Goal: Task Accomplishment & Management: Complete application form

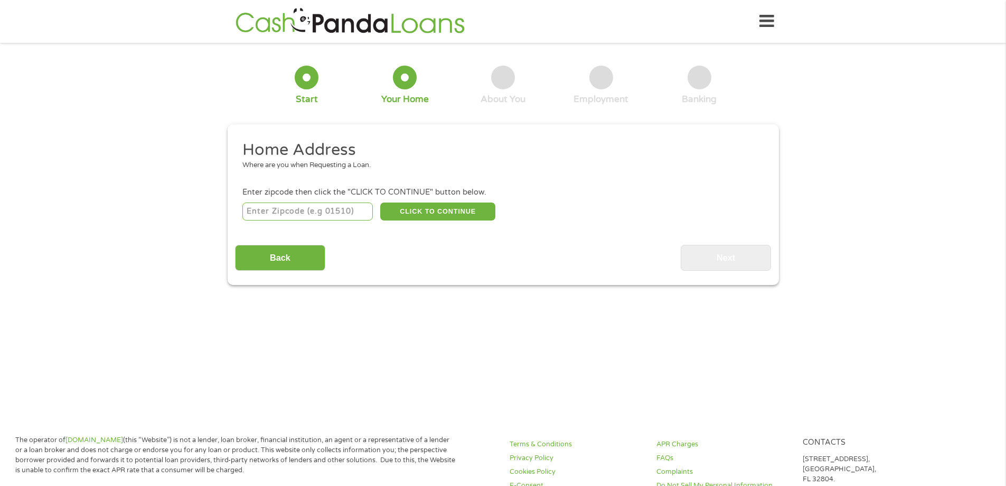
click at [306, 208] on input "number" at bounding box center [307, 211] width 130 height 18
type input "30535"
click at [439, 207] on button "CLICK TO CONTINUE" at bounding box center [437, 211] width 115 height 18
type input "30535"
type input "Demorest"
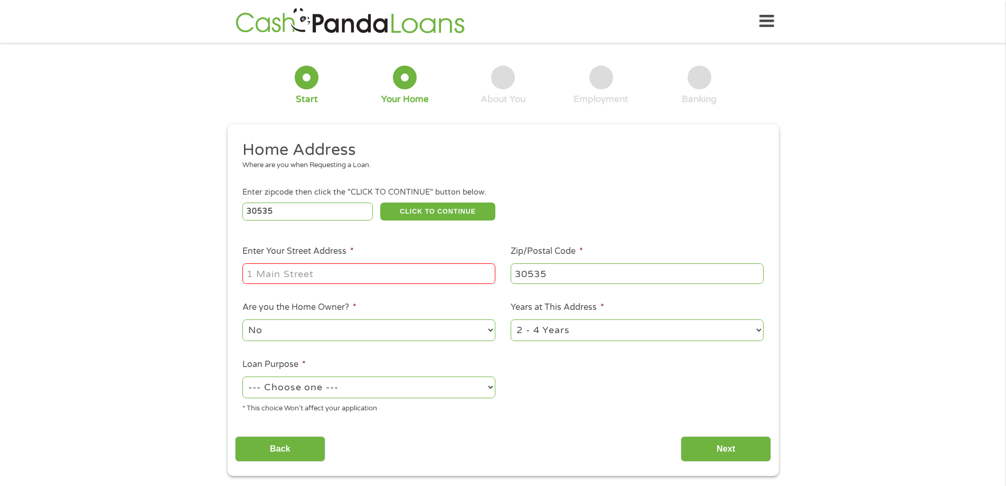
click at [277, 273] on input "Enter Your Street Address *" at bounding box center [368, 273] width 253 height 20
type input "310 North Falling Waters Drive"
click at [489, 328] on select "No Yes" at bounding box center [368, 330] width 253 height 22
select select "yes"
click at [242, 319] on select "No Yes" at bounding box center [368, 330] width 253 height 22
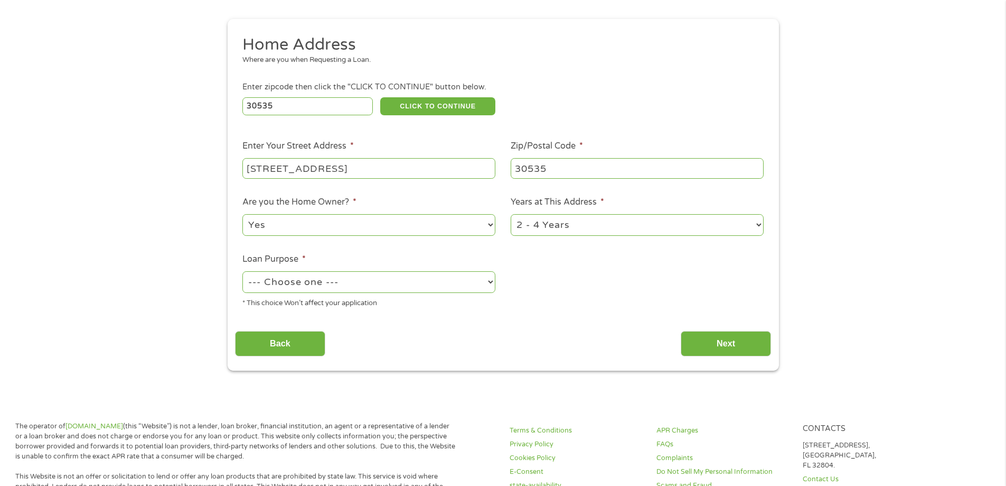
scroll to position [106, 0]
click at [489, 277] on select "--- Choose one --- Pay Bills Debt Consolidation Home Improvement Major Purchase…" at bounding box center [368, 281] width 253 height 22
select select "other"
click at [242, 270] on select "--- Choose one --- Pay Bills Debt Consolidation Home Improvement Major Purchase…" at bounding box center [368, 281] width 253 height 22
click at [758, 222] on select "1 Year or less 1 - 2 Years 2 - 4 Years Over 4 Years" at bounding box center [637, 224] width 253 height 22
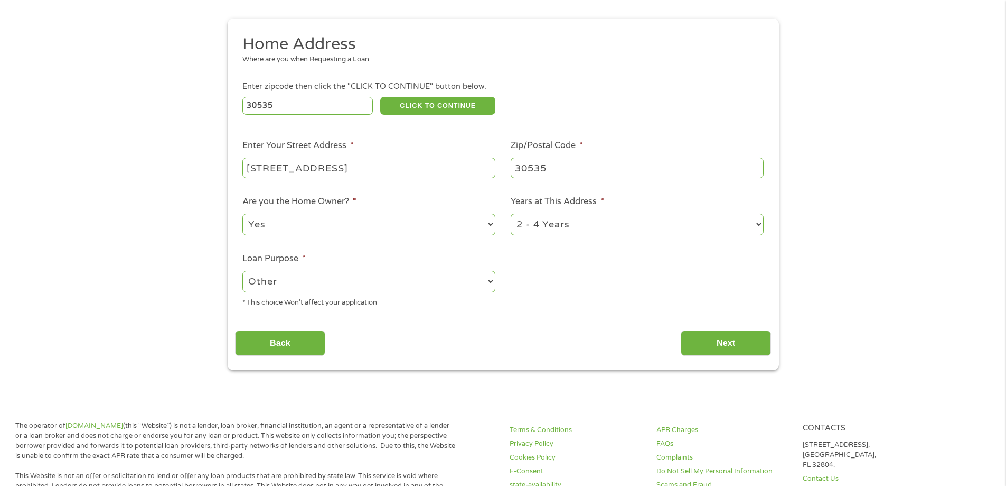
select select "60months"
click at [511, 213] on select "1 Year or less 1 - 2 Years 2 - 4 Years Over 4 Years" at bounding box center [637, 224] width 253 height 22
click at [720, 339] on input "Next" at bounding box center [726, 343] width 90 height 26
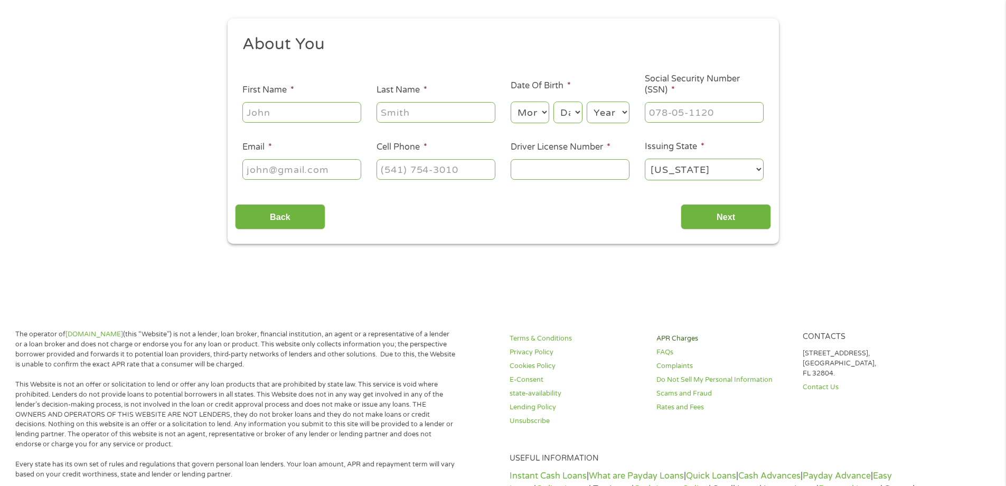
scroll to position [0, 0]
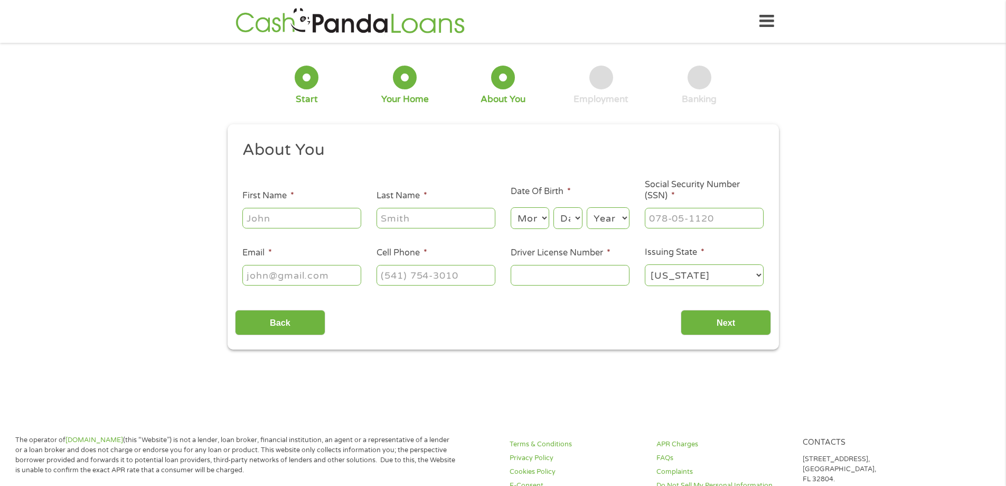
click at [262, 219] on input "First Name *" at bounding box center [301, 218] width 119 height 20
type input "Judith"
type input "Leo"
type input "judysleo@gmail.com"
type input "(706) 764-6280"
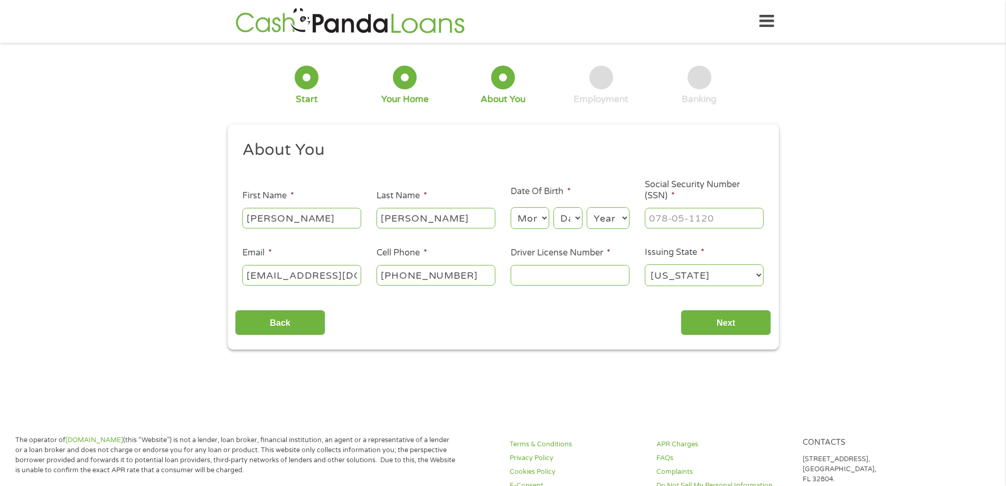
click at [547, 217] on select "Month 1 2 3 4 5 6 7 8 9 10 11 12" at bounding box center [530, 218] width 39 height 22
select select "3"
click at [511, 207] on select "Month 1 2 3 4 5 6 7 8 9 10 11 12" at bounding box center [530, 218] width 39 height 22
click at [576, 213] on select "Day 1 2 3 4 5 6 7 8 9 10 11 12 13 14 15 16 17 18 19 20 21 22 23 24 25 26 27 28 …" at bounding box center [568, 218] width 29 height 22
select select "25"
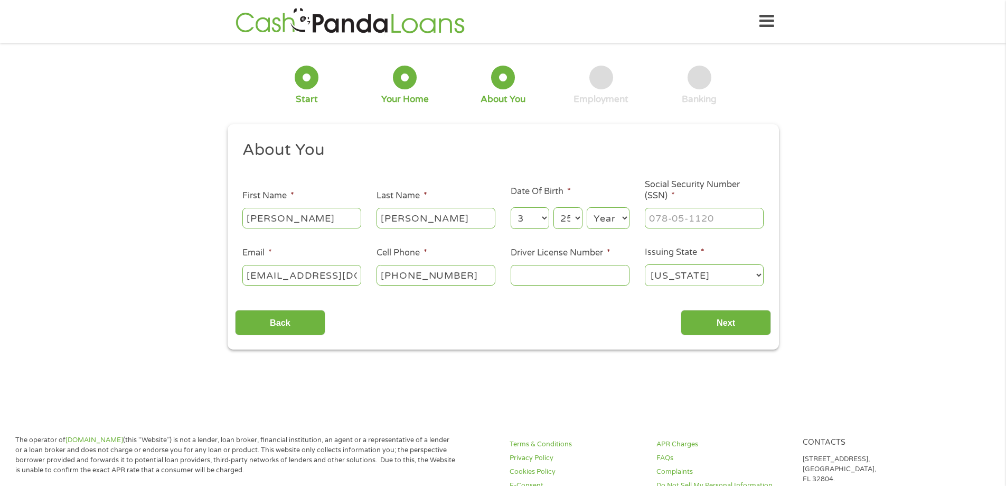
click at [554, 207] on select "Day 1 2 3 4 5 6 7 8 9 10 11 12 13 14 15 16 17 18 19 20 21 22 23 24 25 26 27 28 …" at bounding box center [568, 218] width 29 height 22
click at [622, 216] on select "Year 2007 2006 2005 2004 2003 2002 2001 2000 1999 1998 1997 1996 1995 1994 1993…" at bounding box center [608, 218] width 43 height 22
select select "1950"
click at [587, 207] on select "Year 2007 2006 2005 2004 2003 2002 2001 2000 1999 1998 1997 1996 1995 1994 1993…" at bounding box center [608, 218] width 43 height 22
click at [671, 219] on input "___-__-____" at bounding box center [704, 218] width 119 height 20
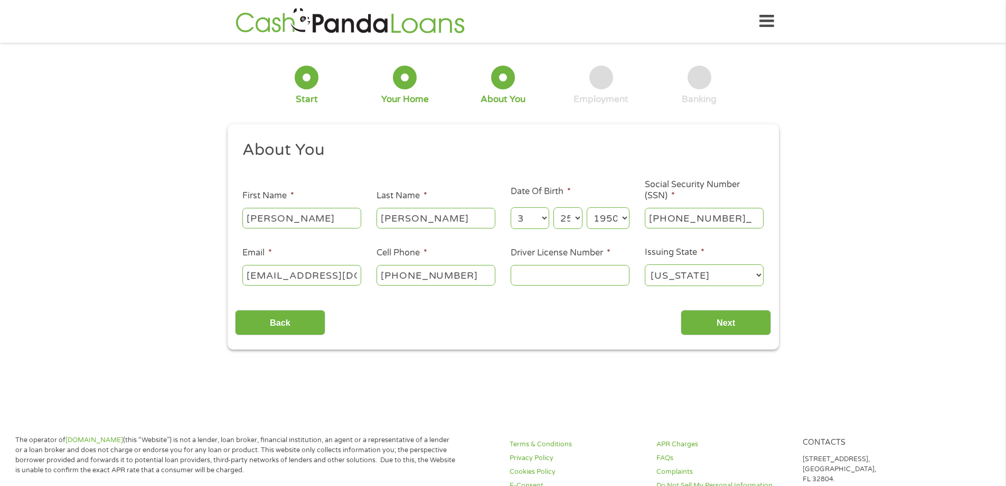
type input "434-82-5455"
click at [469, 274] on input "(706) 764-6280" at bounding box center [436, 275] width 119 height 20
type input "(706) 949-0844"
click at [539, 273] on input "Driver License Number *" at bounding box center [570, 275] width 119 height 20
click at [533, 272] on input "Driver License Number *" at bounding box center [570, 275] width 119 height 20
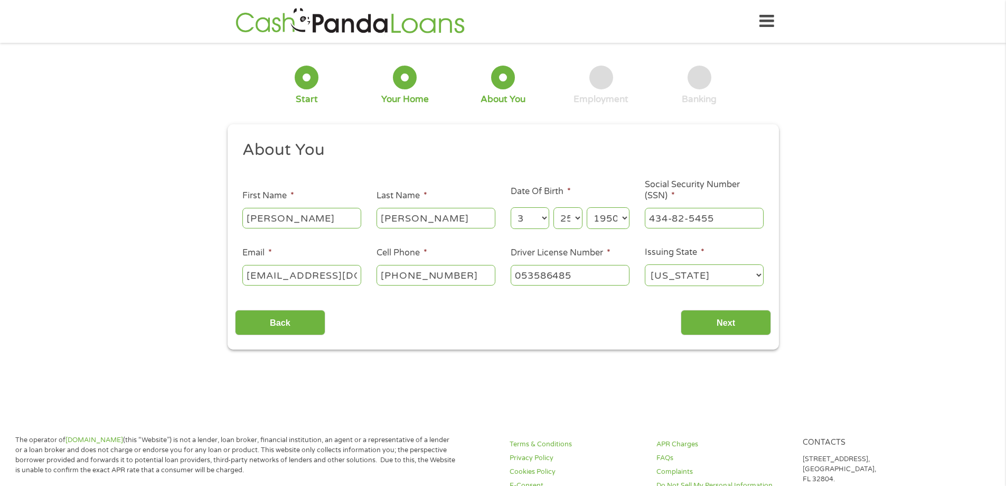
type input "053586485"
click at [585, 274] on input "053586485" at bounding box center [570, 275] width 119 height 20
click at [721, 320] on input "Next" at bounding box center [726, 323] width 90 height 26
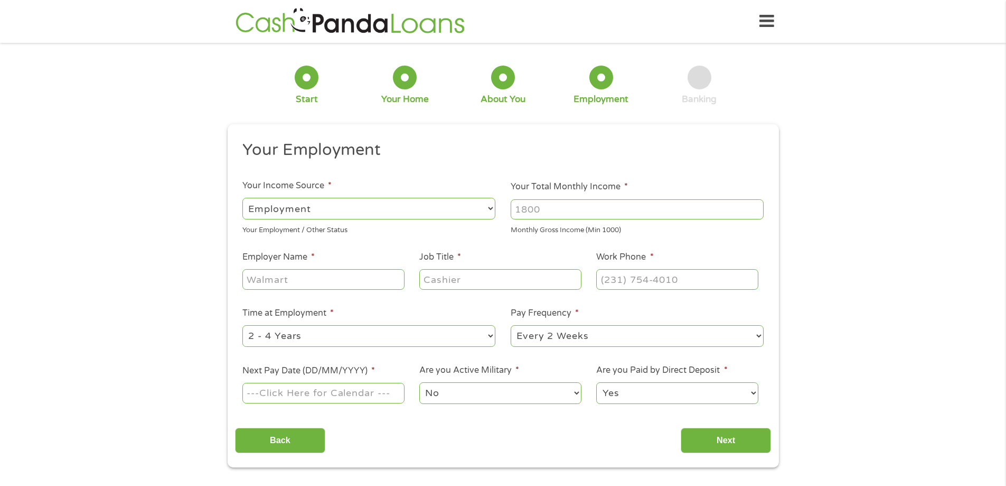
scroll to position [4, 4]
click at [488, 203] on select "--- Choose one --- Employment Self Employed Benefits" at bounding box center [368, 209] width 253 height 22
select select "benefits"
click at [242, 198] on select "--- Choose one --- Employment Self Employed Benefits" at bounding box center [368, 209] width 253 height 22
type input "Other"
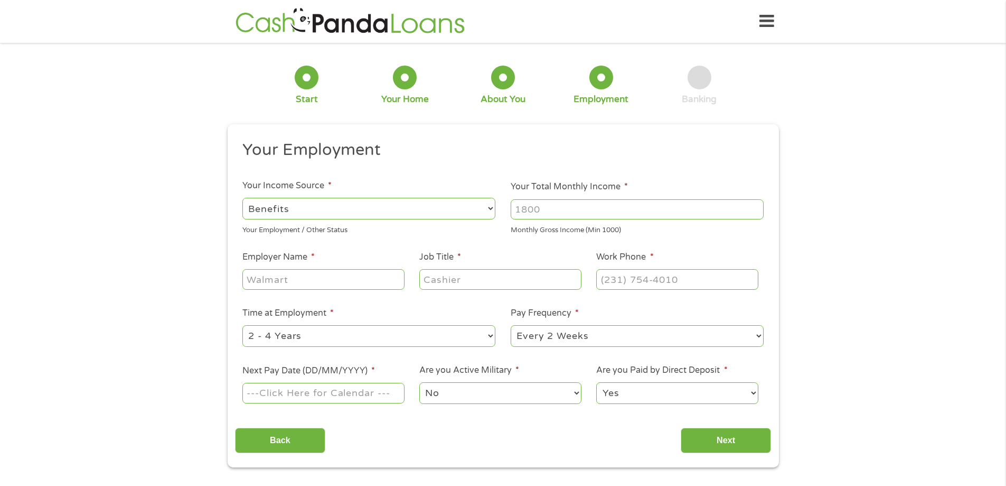
type input "(706) 949-0844"
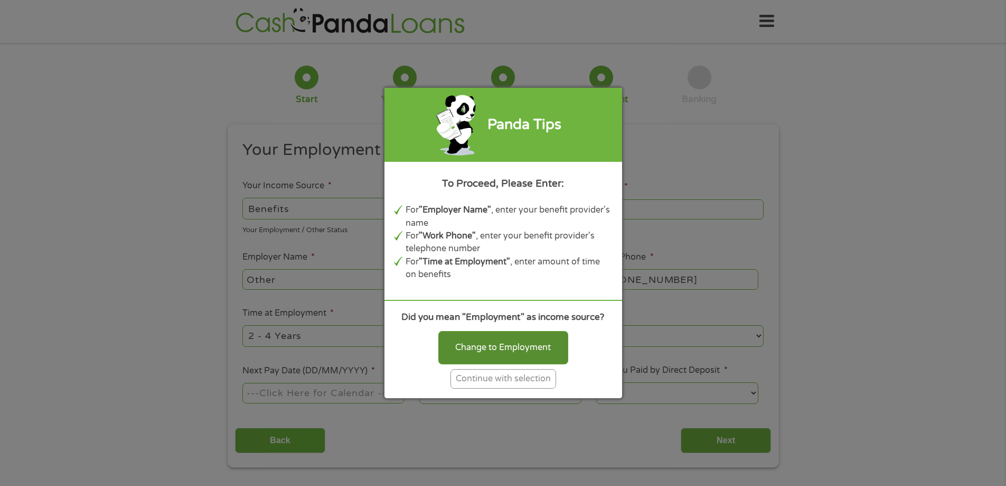
click at [494, 344] on div "Change to Employment" at bounding box center [503, 347] width 130 height 33
select select "fullTime"
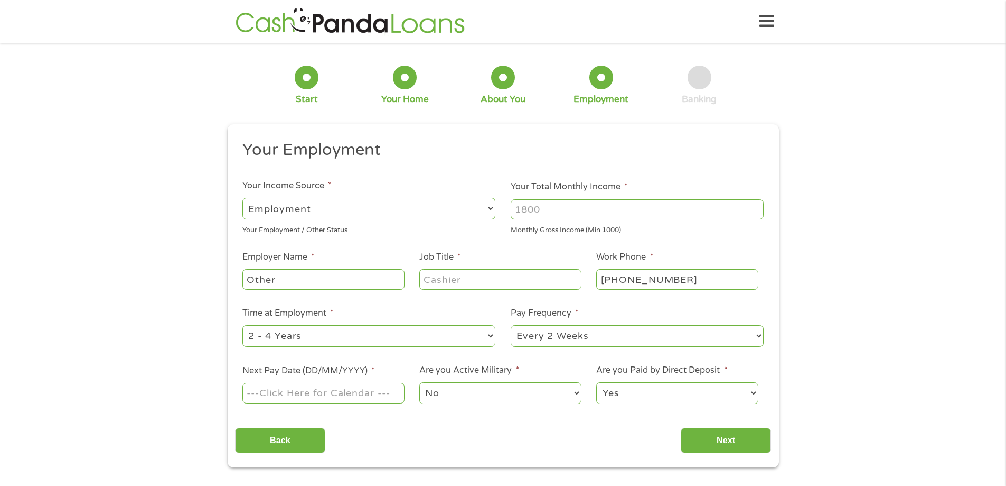
click at [337, 206] on select "--- Choose one --- Employment Self Employed Benefits" at bounding box center [368, 209] width 253 height 22
click at [242, 198] on select "--- Choose one --- Employment Self Employed Benefits" at bounding box center [368, 209] width 253 height 22
click at [563, 212] on input "Your Total Monthly Income *" at bounding box center [637, 209] width 253 height 20
type input "2200"
click at [295, 276] on input "Other" at bounding box center [323, 279] width 162 height 20
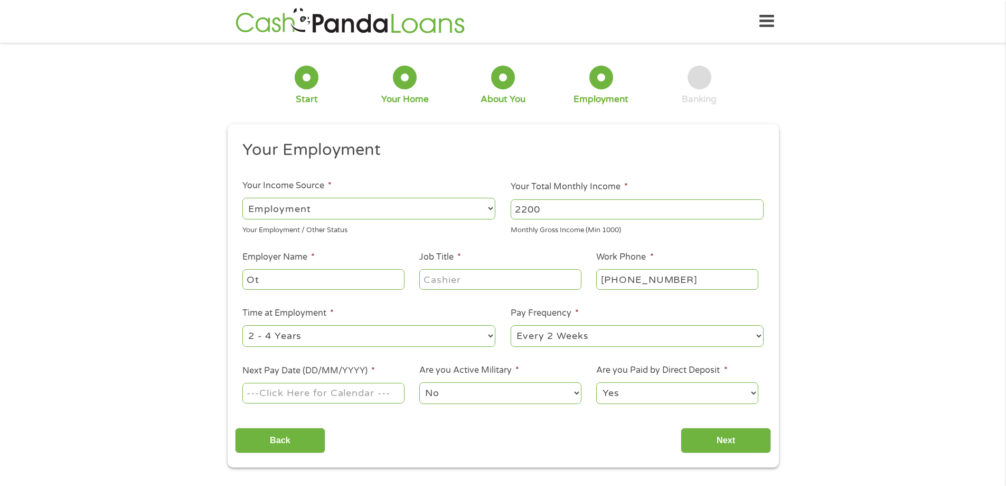
type input "O"
type input "TJMax"
click at [435, 280] on input "Job Title *" at bounding box center [500, 279] width 162 height 20
click at [489, 332] on select "--- Choose one --- 1 Year or less 1 - 2 Years 2 - 4 Years Over 4 Years" at bounding box center [368, 336] width 253 height 22
select select "12months"
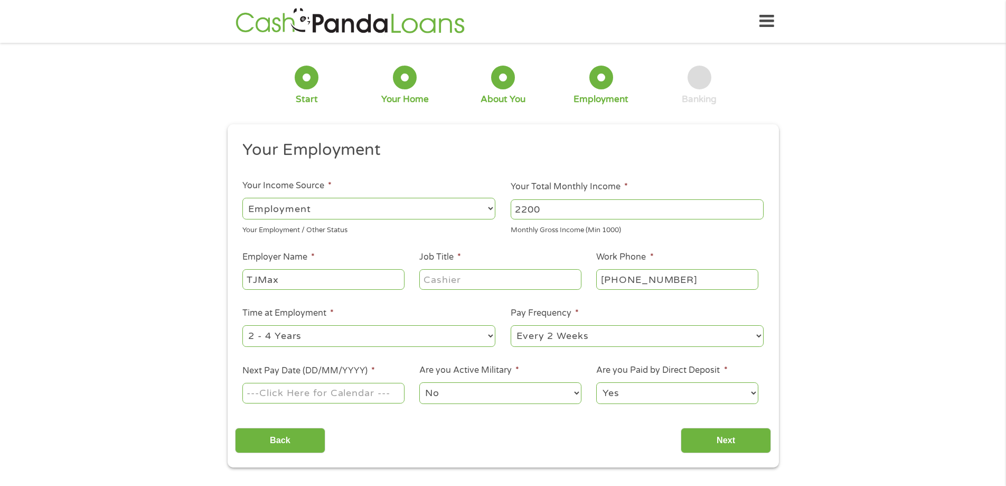
click at [242, 325] on select "--- Choose one --- 1 Year or less 1 - 2 Years 2 - 4 Years Over 4 Years" at bounding box center [368, 336] width 253 height 22
click at [757, 334] on select "--- Choose one --- Every 2 Weeks Every Week Monthly Semi-Monthly" at bounding box center [637, 336] width 253 height 22
select select "weekly"
click at [511, 325] on select "--- Choose one --- Every 2 Weeks Every Week Monthly Semi-Monthly" at bounding box center [637, 336] width 253 height 22
click at [375, 390] on input "Next Pay Date (DD/MM/YYYY) *" at bounding box center [323, 392] width 162 height 20
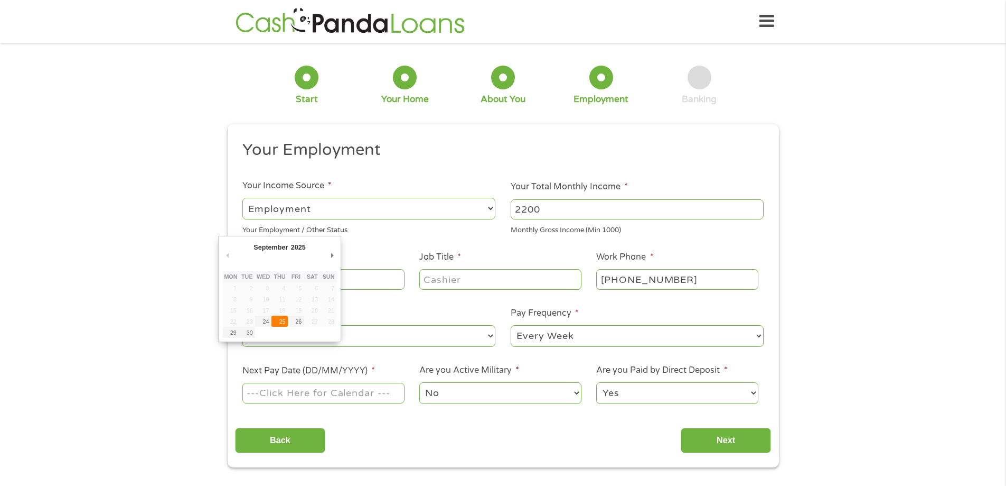
type input "25/09/2025"
click at [574, 388] on select "No Yes" at bounding box center [500, 393] width 162 height 22
click at [419, 382] on select "No Yes" at bounding box center [500, 393] width 162 height 22
click at [437, 278] on input "Job Title *" at bounding box center [500, 279] width 162 height 20
click at [436, 278] on input "Job Title *" at bounding box center [500, 279] width 162 height 20
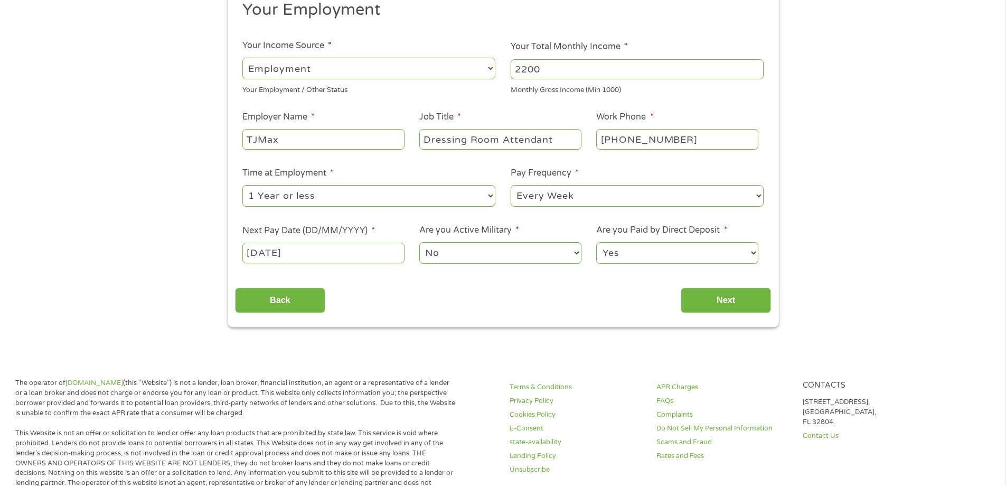
scroll to position [158, 0]
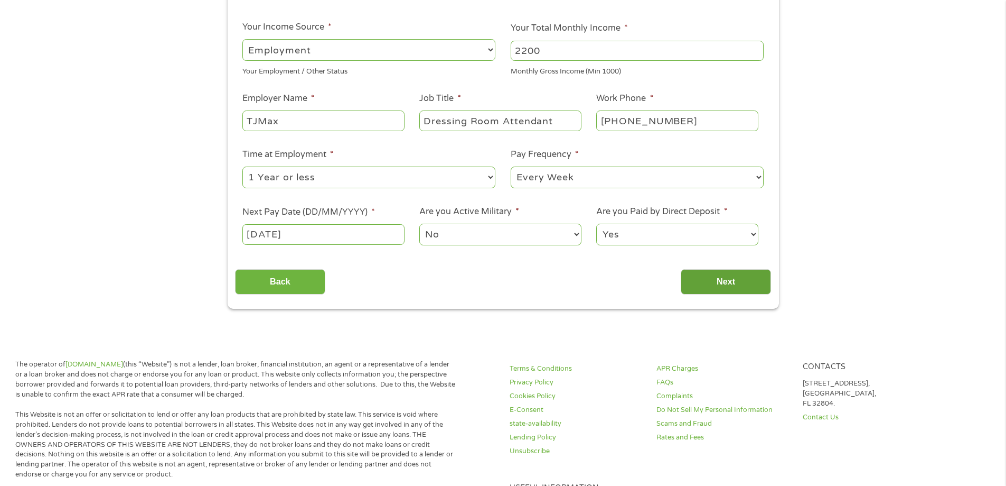
type input "Dressing Room Attendant"
click at [731, 279] on input "Next" at bounding box center [726, 282] width 90 height 26
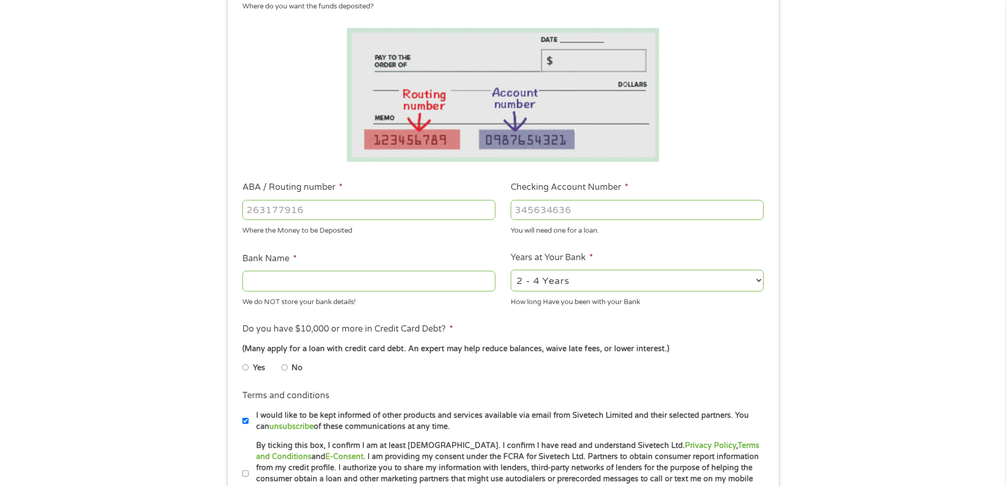
click at [259, 207] on input "ABA / Routing number *" at bounding box center [368, 210] width 253 height 20
type input "031101279"
type input "THE BANCORP BANK"
type input "031101279"
click at [524, 207] on input "Checking Account Number *" at bounding box center [637, 210] width 253 height 20
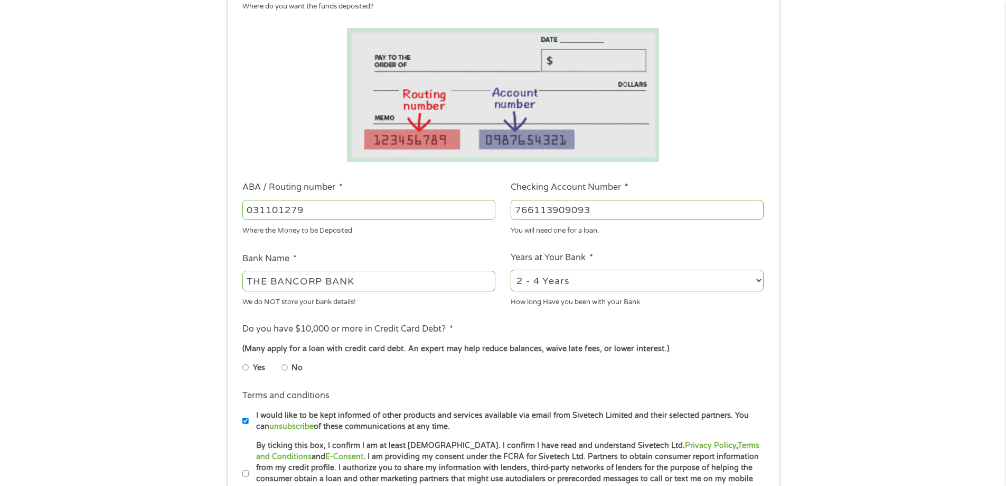
type input "766113909093"
click at [758, 278] on select "2 - 4 Years 6 - 12 Months 1 - 2 Years Over 4 Years" at bounding box center [637, 280] width 253 height 22
select select "24months"
click at [511, 269] on select "2 - 4 Years 6 - 12 Months 1 - 2 Years Over 4 Years" at bounding box center [637, 280] width 253 height 22
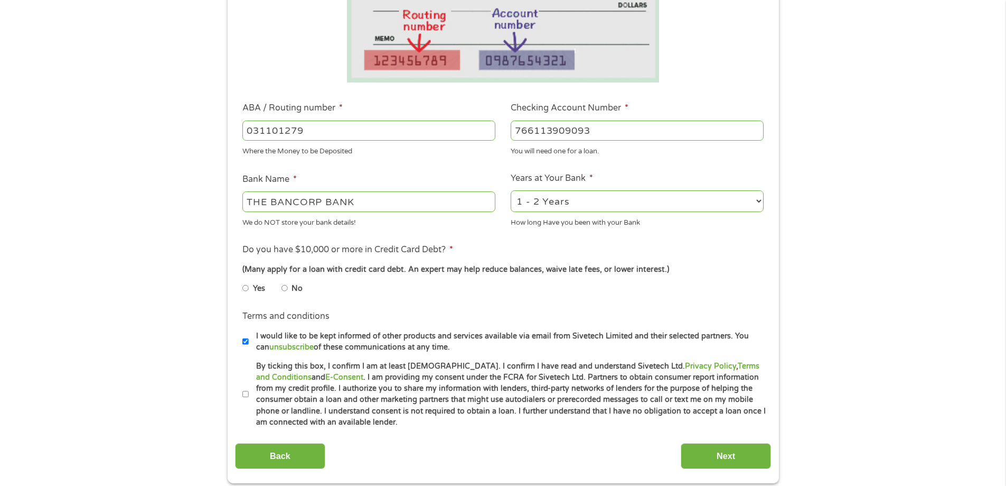
scroll to position [264, 0]
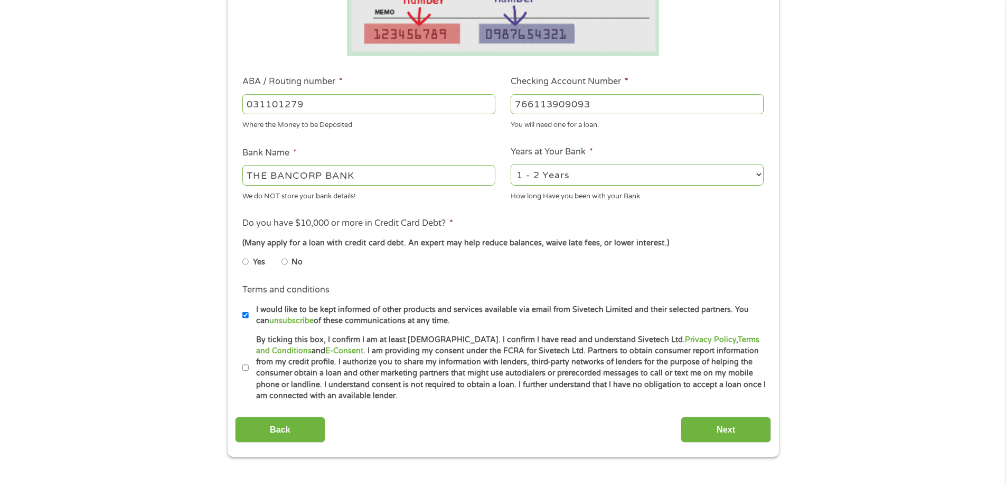
click at [284, 260] on input "No" at bounding box center [285, 261] width 6 height 17
radio input "true"
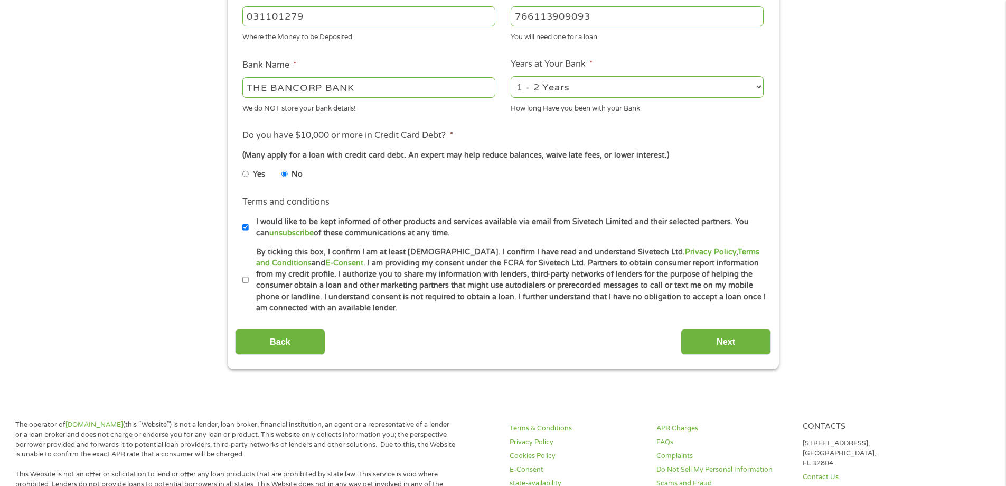
scroll to position [370, 0]
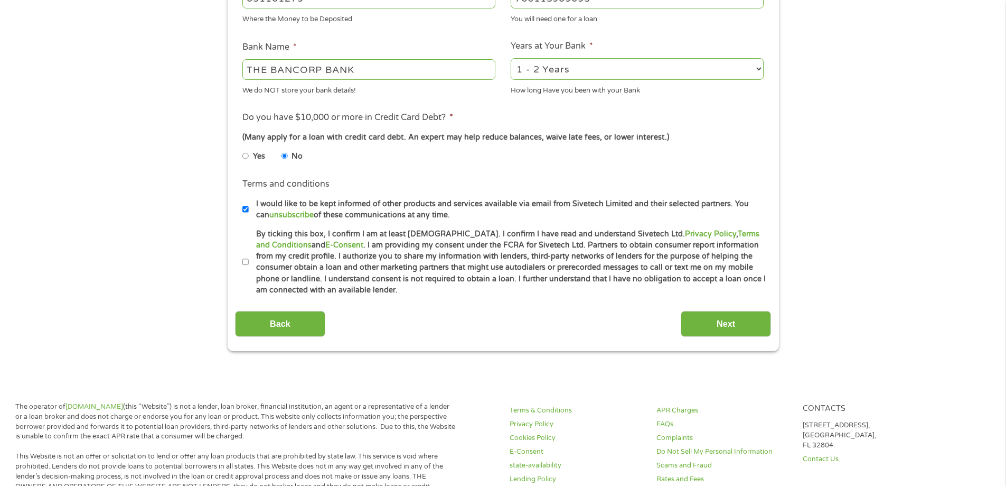
click at [245, 259] on input "By ticking this box, I confirm I am at least 18 years old. I confirm I have rea…" at bounding box center [245, 262] width 6 height 17
checkbox input "true"
click at [718, 321] on input "Next" at bounding box center [726, 324] width 90 height 26
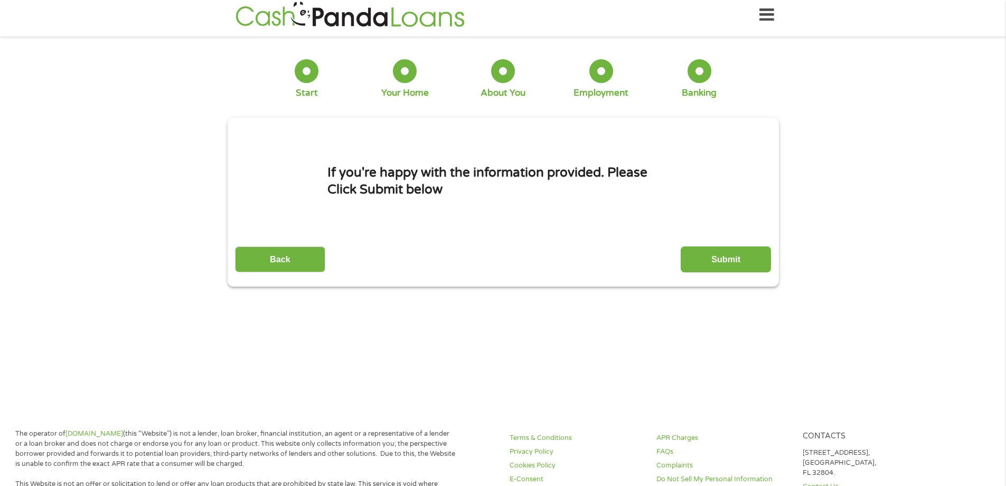
scroll to position [0, 0]
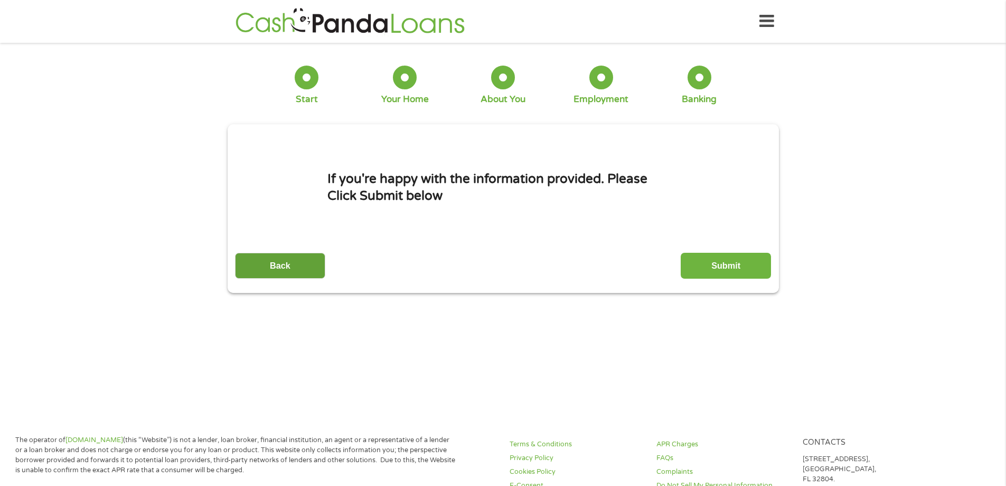
click at [269, 262] on input "Back" at bounding box center [280, 266] width 90 height 26
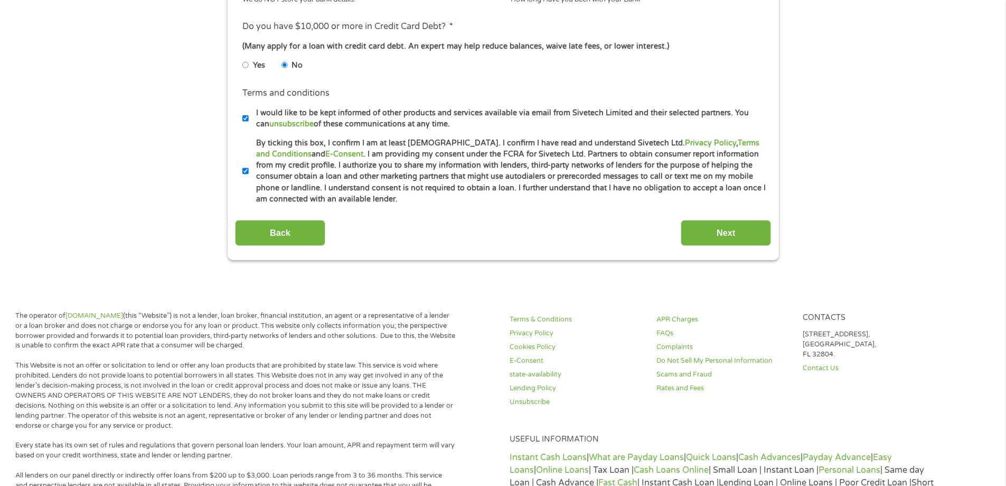
scroll to position [475, 0]
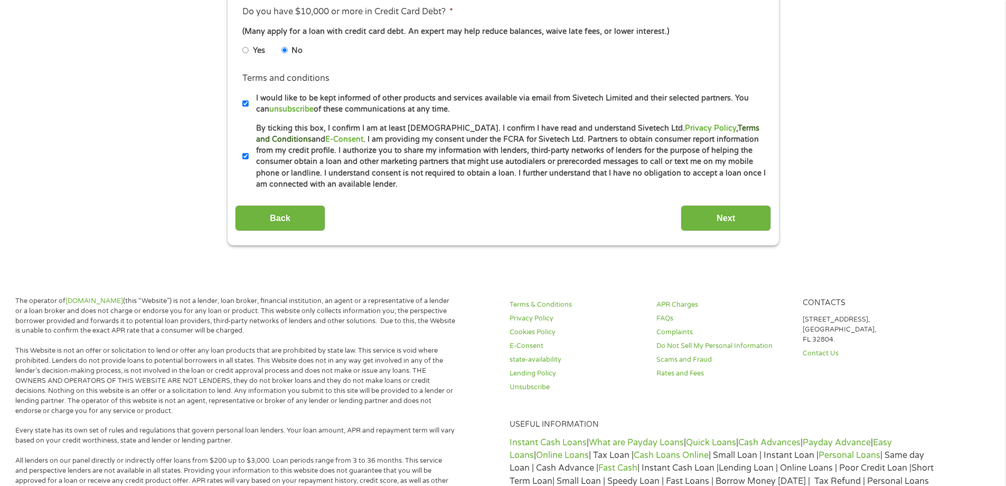
click at [695, 127] on link "Terms and Conditions" at bounding box center [507, 134] width 503 height 20
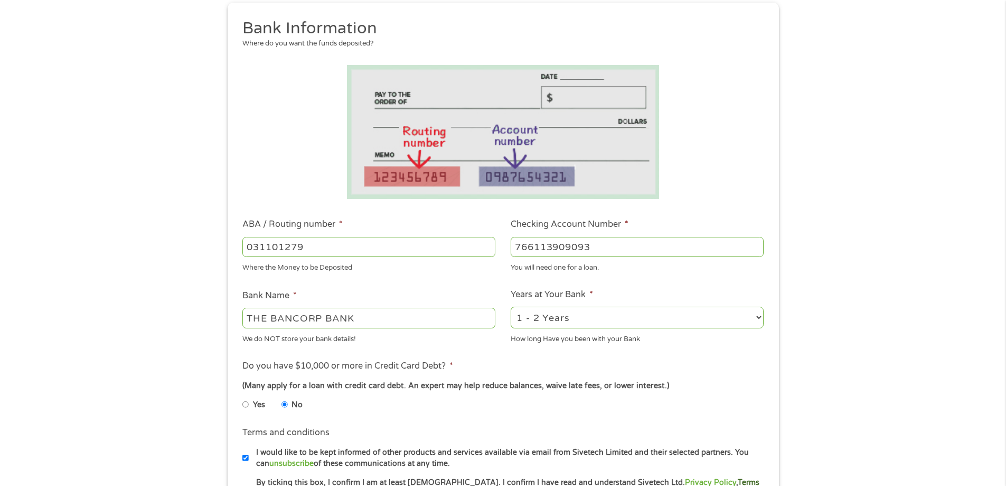
scroll to position [0, 0]
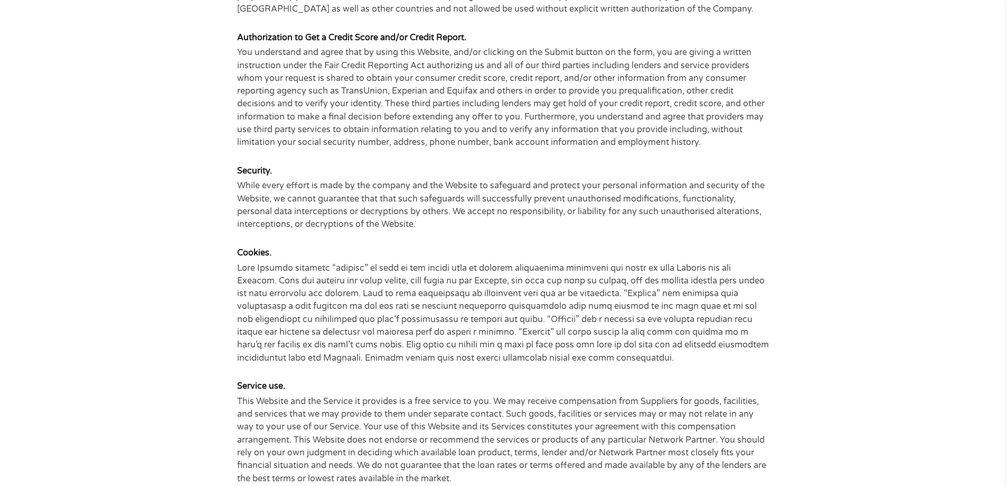
scroll to position [475, 0]
